Goal: Task Accomplishment & Management: Manage account settings

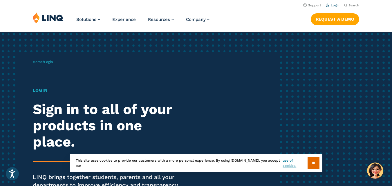
click at [334, 5] on link "Login" at bounding box center [333, 5] width 14 height 4
click at [335, 6] on link "Login" at bounding box center [333, 5] width 14 height 4
click at [309, 166] on input "**" at bounding box center [314, 163] width 12 height 12
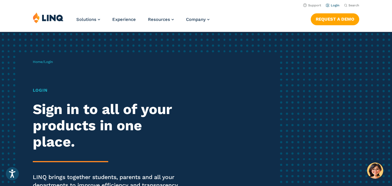
click at [335, 5] on link "Login" at bounding box center [333, 5] width 14 height 4
